Goal: Use online tool/utility: Utilize a website feature to perform a specific function

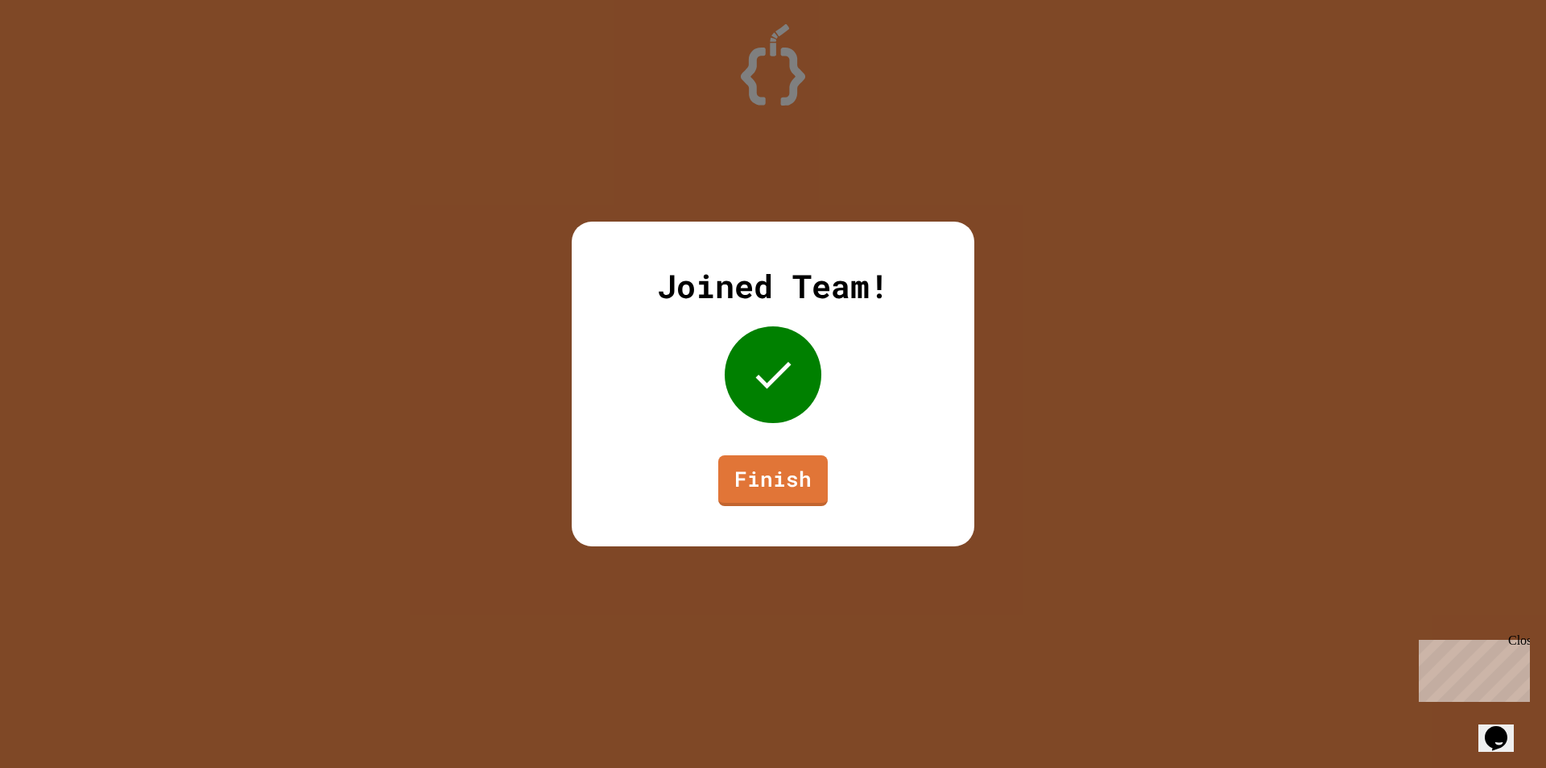
click at [786, 441] on div "Joined Team! Finish" at bounding box center [773, 383] width 403 height 325
click at [774, 498] on link "Finish" at bounding box center [773, 480] width 110 height 51
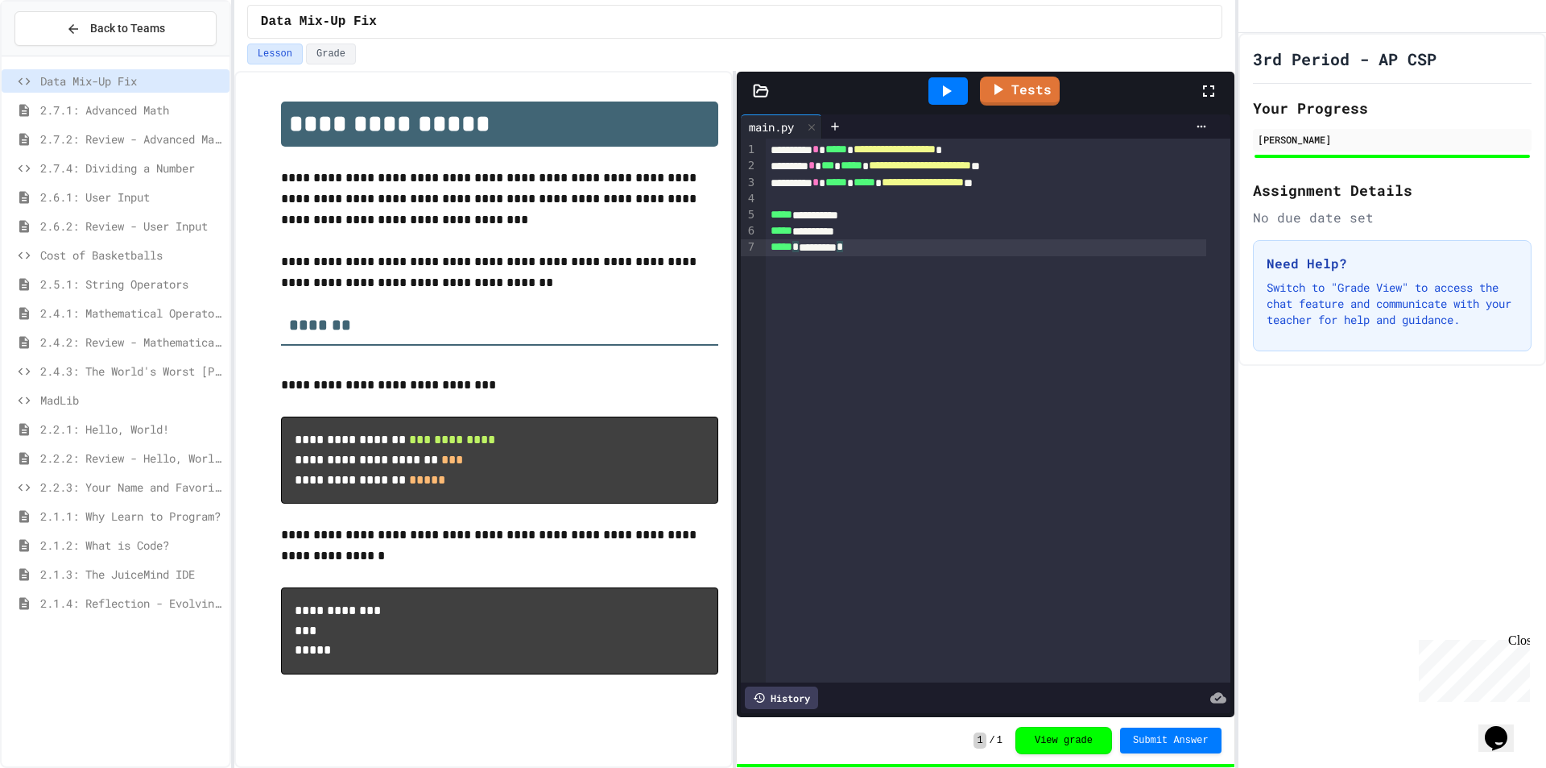
click at [910, 254] on div "**********" at bounding box center [998, 411] width 465 height 544
click at [911, 249] on div "***** * ********* *" at bounding box center [986, 247] width 441 height 16
click at [192, 20] on button "Back to Teams" at bounding box center [115, 28] width 202 height 35
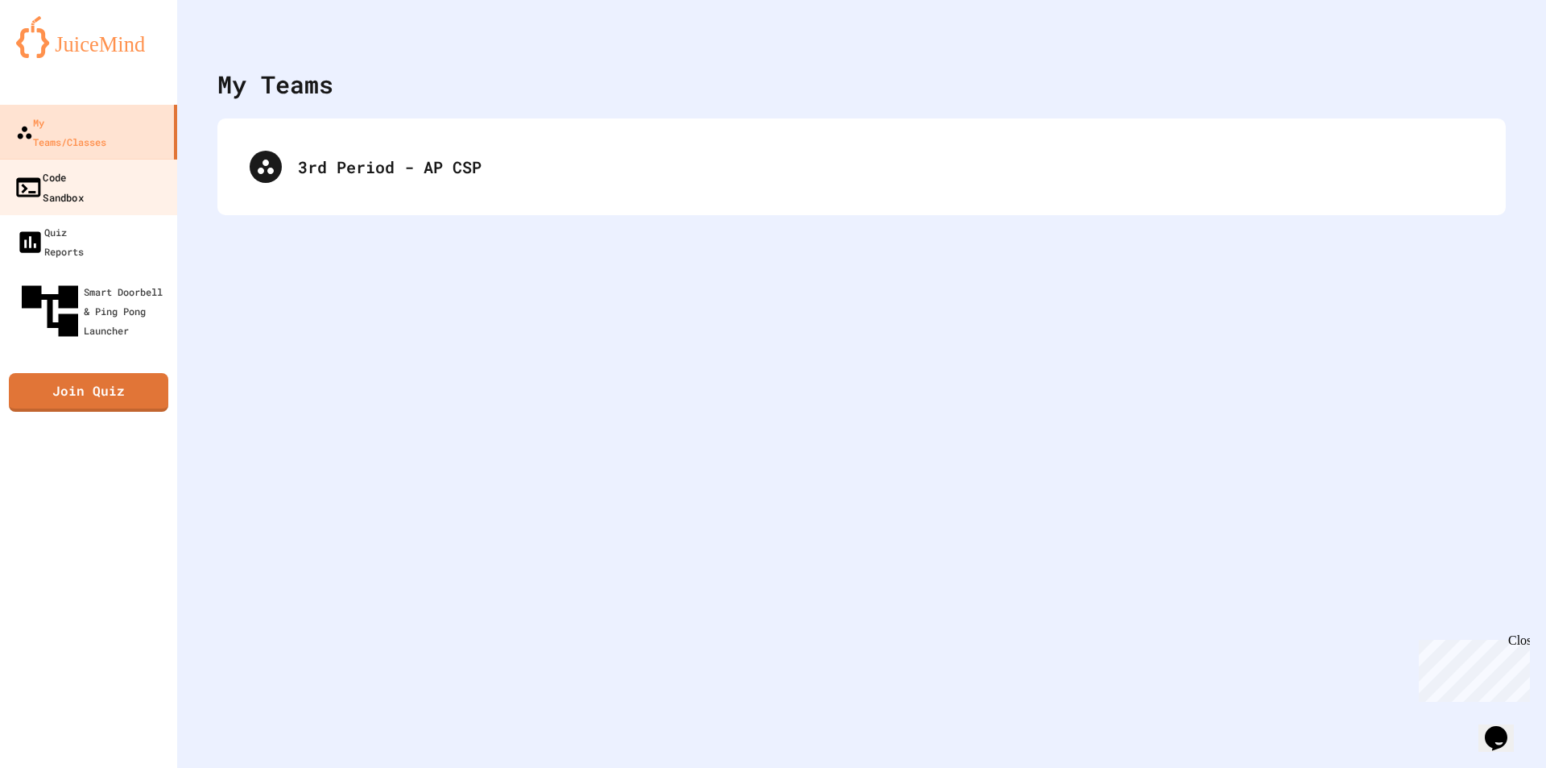
click at [84, 167] on div "Code Sandbox" at bounding box center [49, 186] width 70 height 39
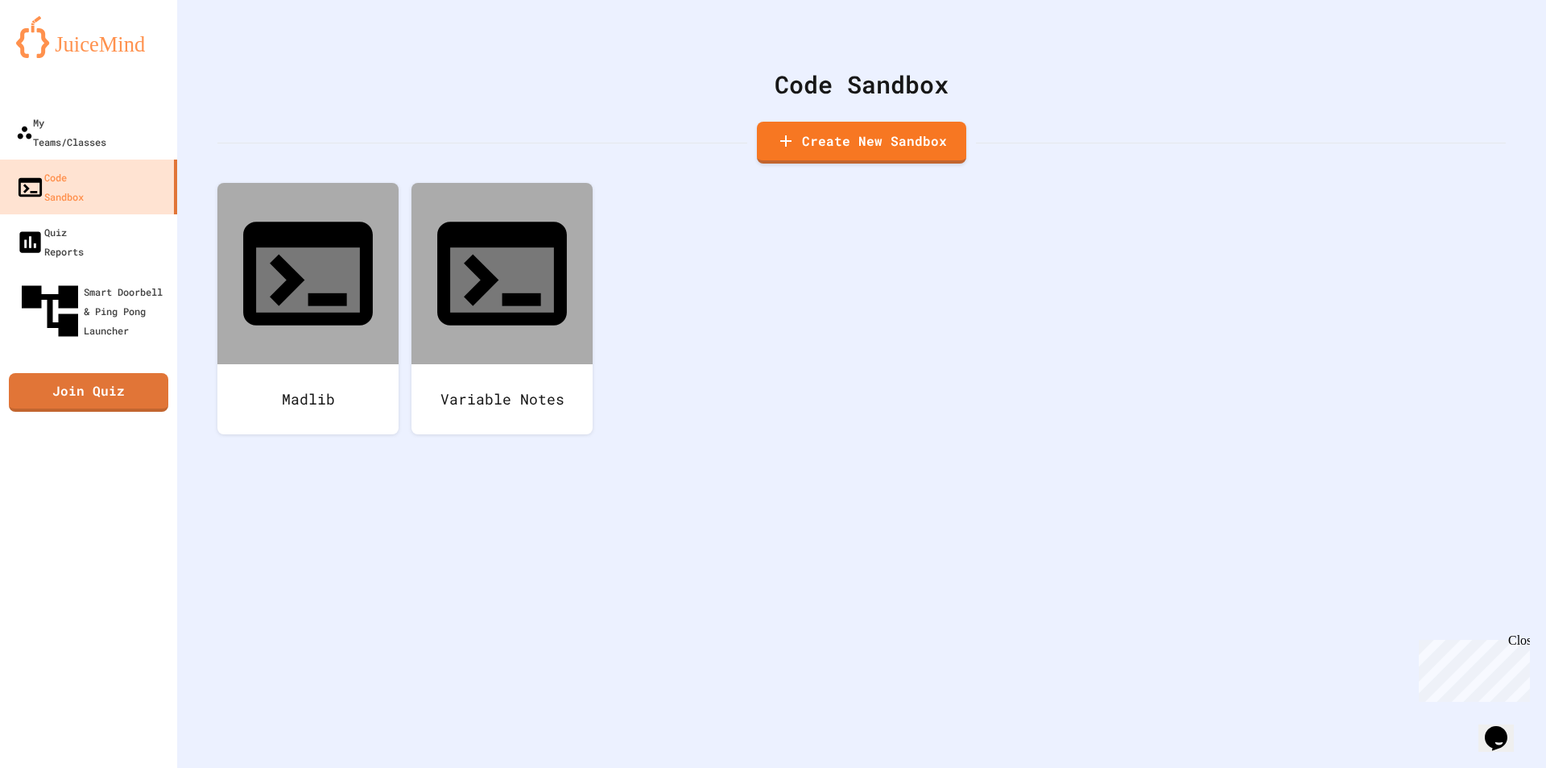
click at [883, 167] on div "Code Sandbox Create New Sandbox Madlib Variable Notes" at bounding box center [861, 384] width 1369 height 768
click at [891, 139] on link "Create New Sandbox" at bounding box center [861, 141] width 211 height 43
drag, startPoint x: 582, startPoint y: 219, endPoint x: 639, endPoint y: 208, distance: 58.3
drag, startPoint x: 701, startPoint y: 276, endPoint x: 722, endPoint y: 280, distance: 21.3
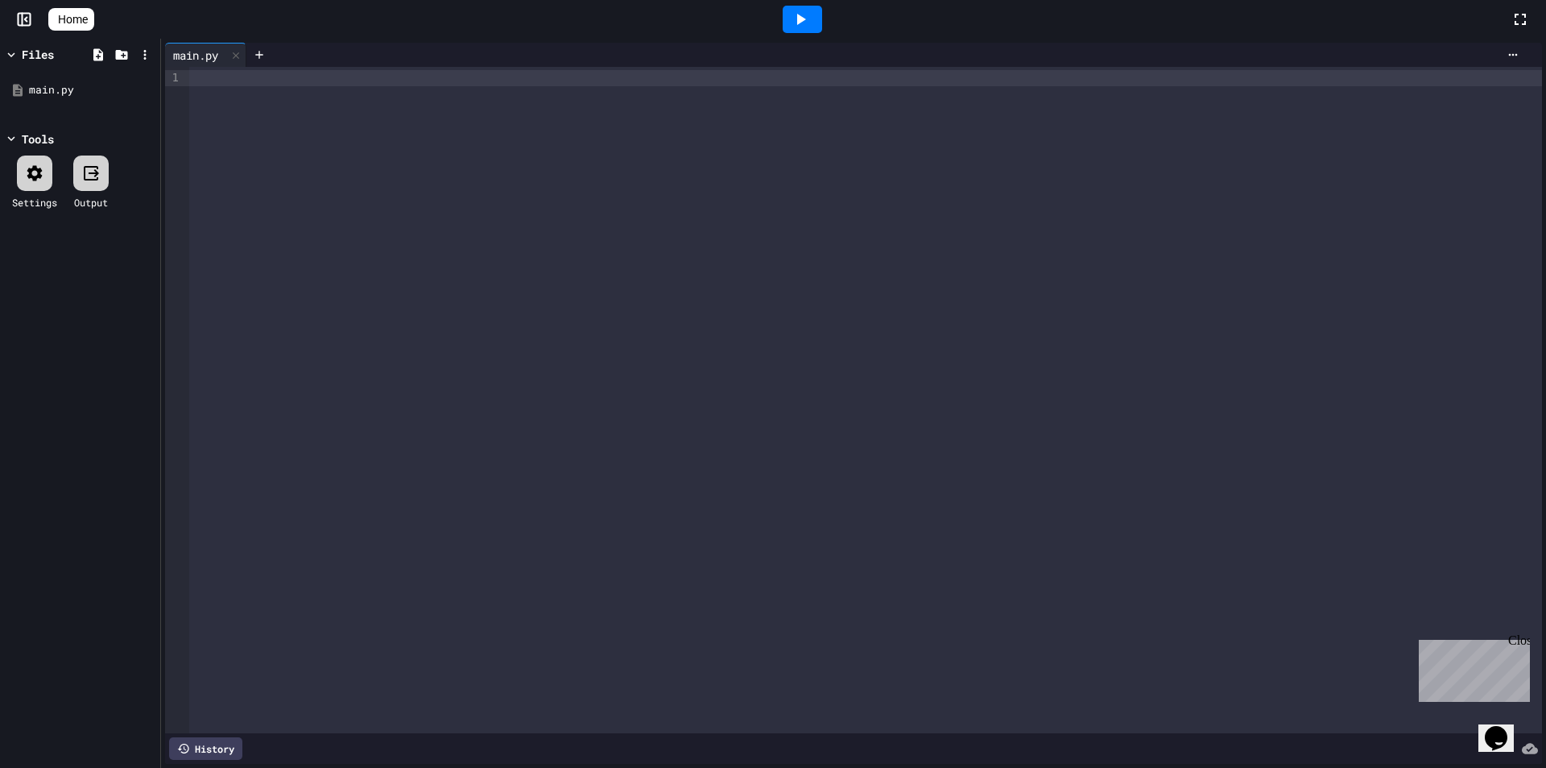
click at [507, 241] on div at bounding box center [865, 400] width 1353 height 666
click at [810, 18] on icon at bounding box center [800, 19] width 19 height 19
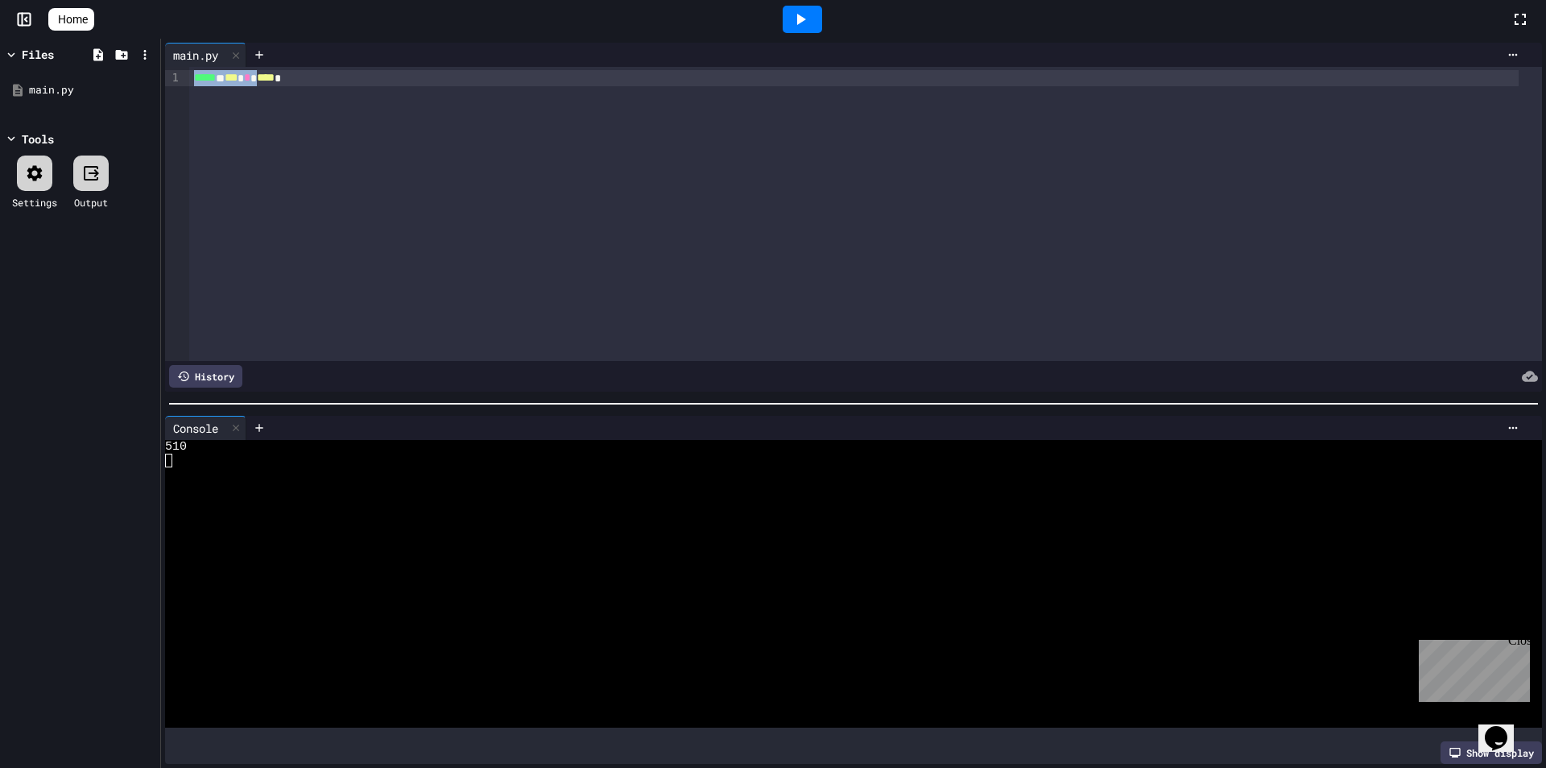
drag, startPoint x: 343, startPoint y: 73, endPoint x: 17, endPoint y: 73, distance: 326.2
click at [17, 73] on div "Files main.py Tools Settings Output main.py 9 1 › ***** * *** * **** * History …" at bounding box center [773, 403] width 1546 height 729
click at [246, 428] on div at bounding box center [235, 427] width 19 height 23
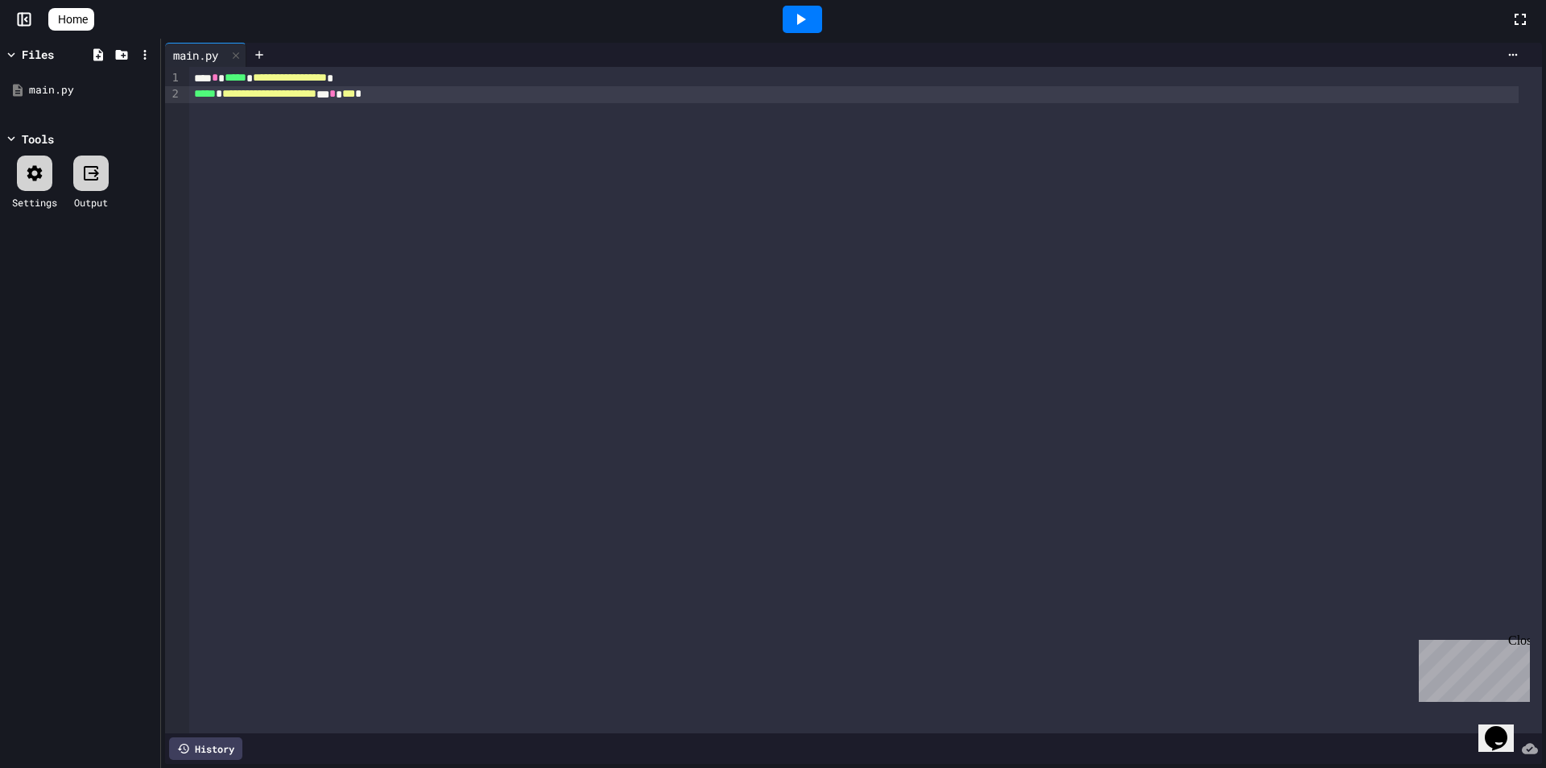
click at [810, 13] on icon at bounding box center [800, 19] width 19 height 19
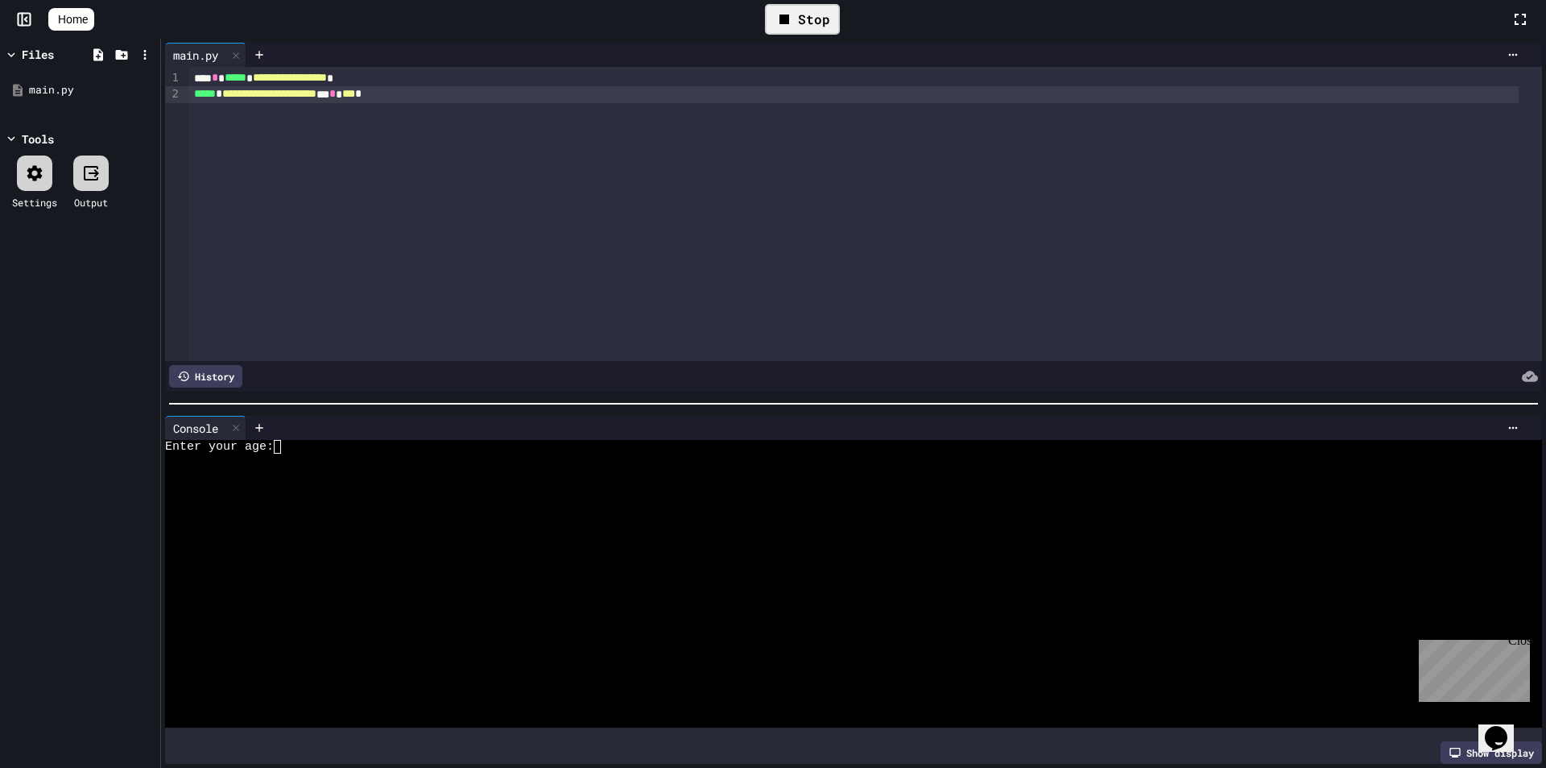
drag, startPoint x: 274, startPoint y: 465, endPoint x: 275, endPoint y: 445, distance: 19.4
click at [274, 461] on div "Console WWWWWWWWWWWWWWWWWWWWWWWWWWWWWWWW Enter your age: Show display" at bounding box center [853, 590] width 1377 height 349
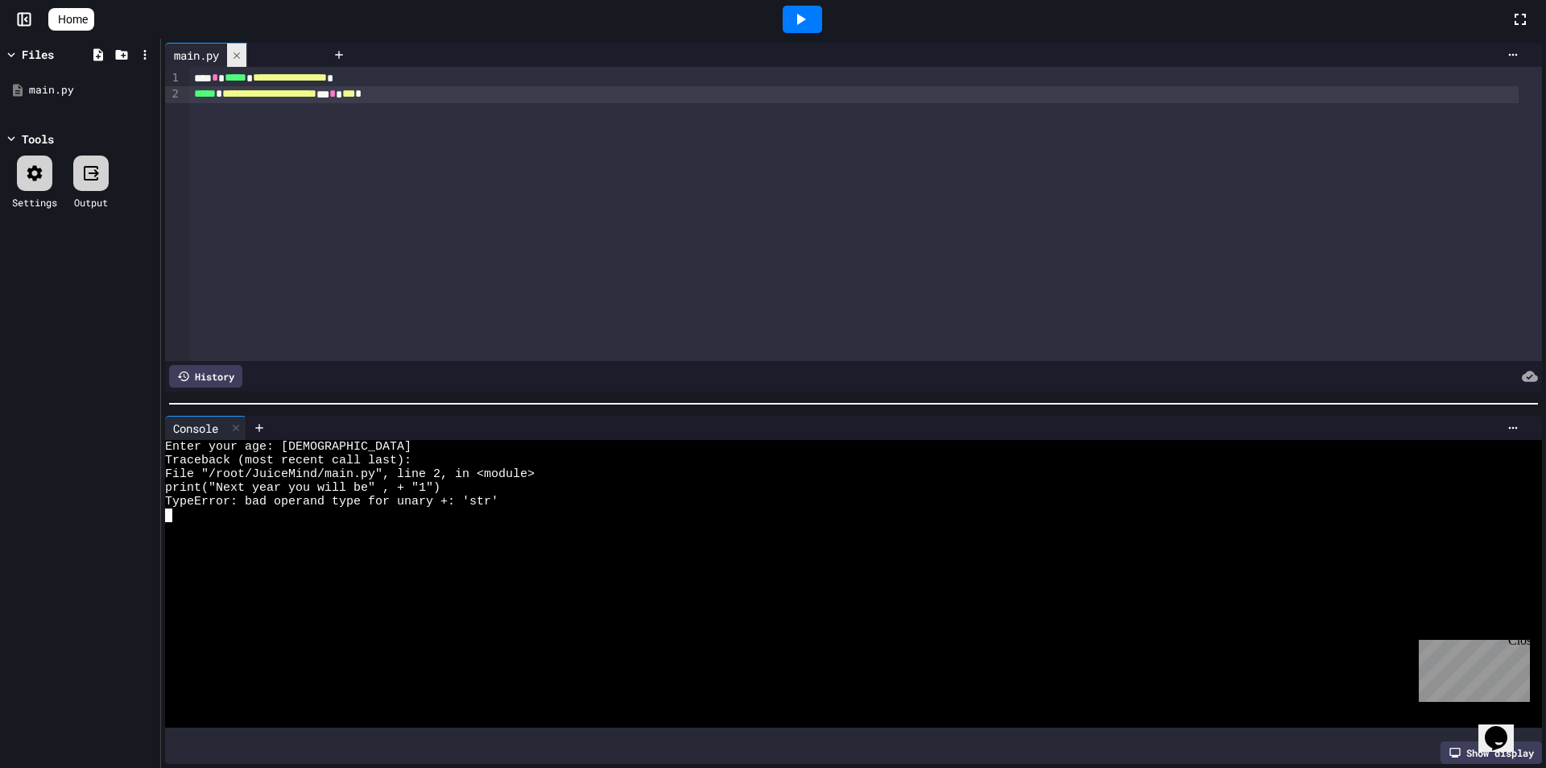
click at [238, 47] on div "main.py" at bounding box center [245, 55] width 161 height 24
drag, startPoint x: 455, startPoint y: 100, endPoint x: 0, endPoint y: -70, distance: 485.7
click at [0, 0] on html "**********" at bounding box center [773, 384] width 1546 height 768
click at [226, 47] on div "main.py" at bounding box center [195, 55] width 61 height 17
click at [228, 421] on div "Console" at bounding box center [205, 428] width 81 height 24
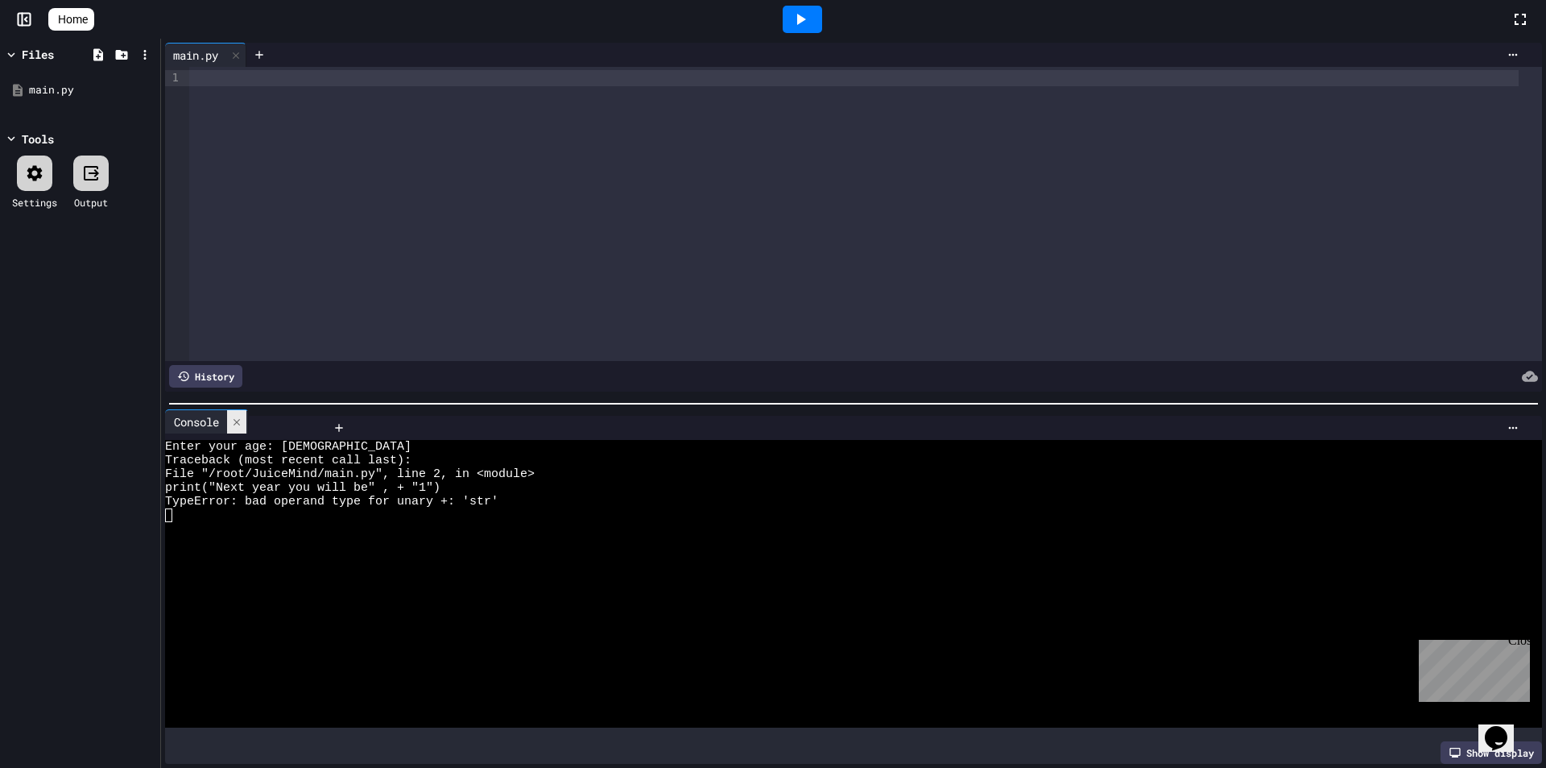
click at [232, 421] on div "Console" at bounding box center [245, 428] width 161 height 24
click at [237, 424] on icon at bounding box center [236, 427] width 6 height 6
